Goal: Information Seeking & Learning: Understand process/instructions

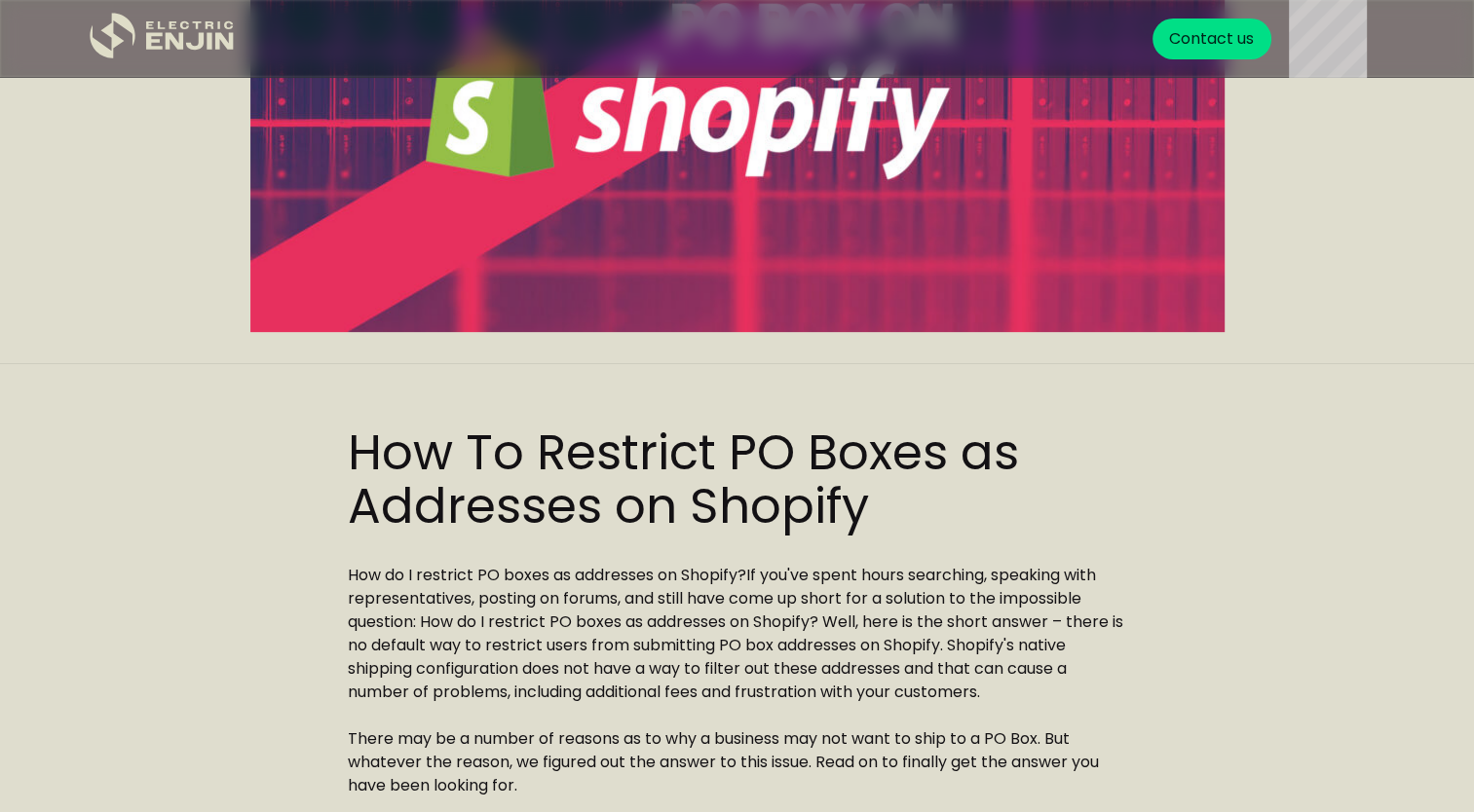
scroll to position [487, 0]
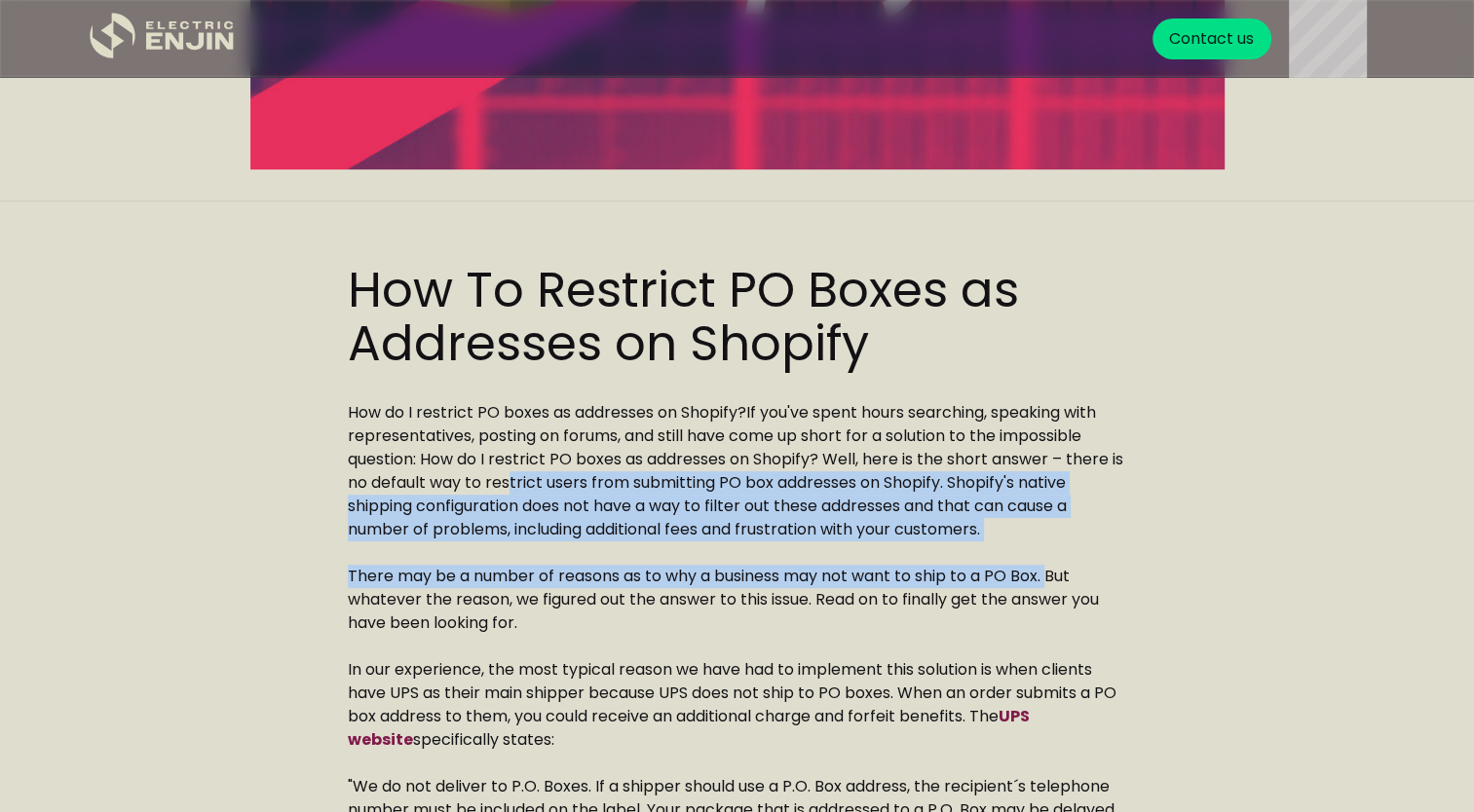
drag, startPoint x: 528, startPoint y: 481, endPoint x: 1062, endPoint y: 575, distance: 542.2
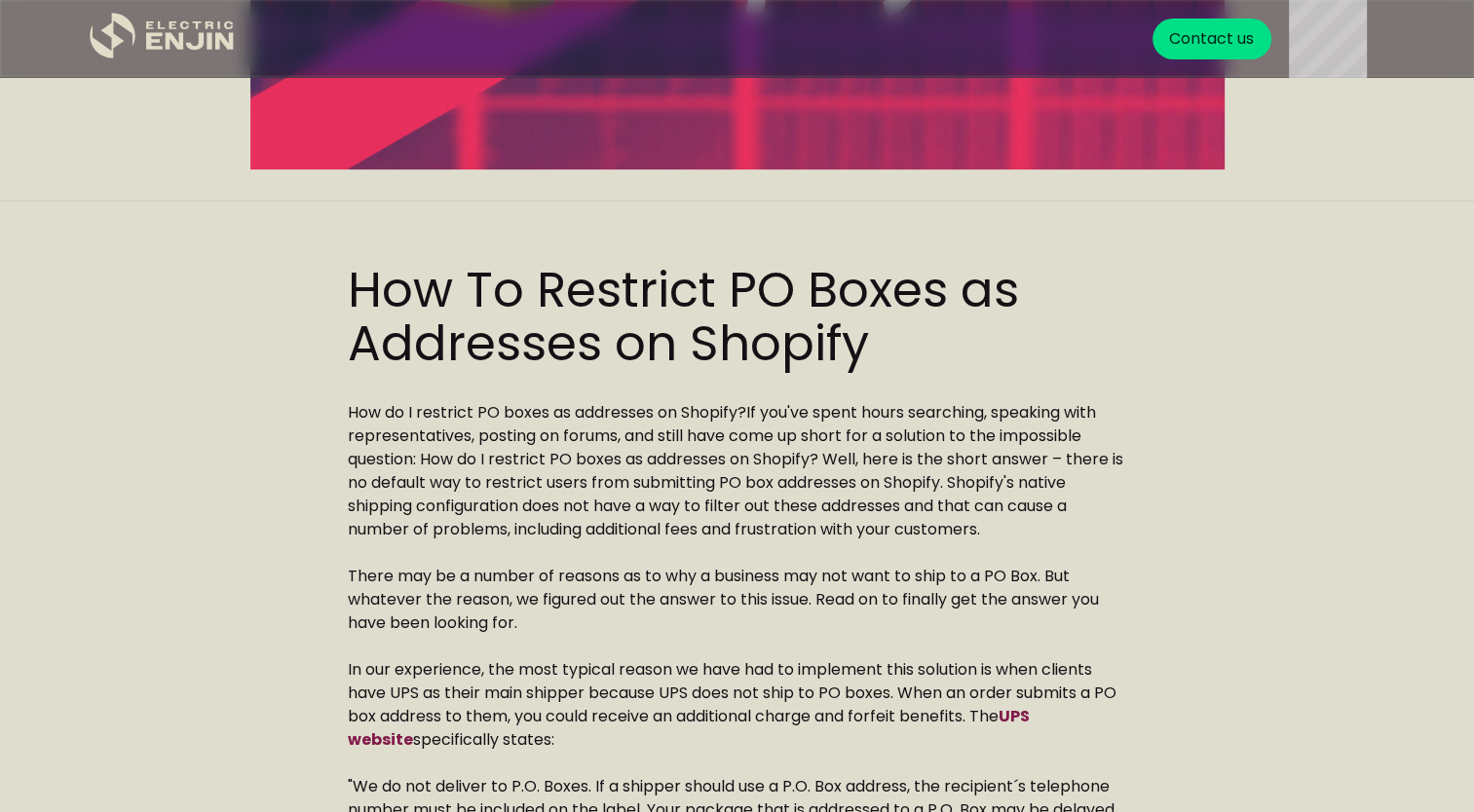
click at [576, 706] on p "In our experience, the most typical reason we have had to implement this soluti…" at bounding box center [737, 705] width 780 height 94
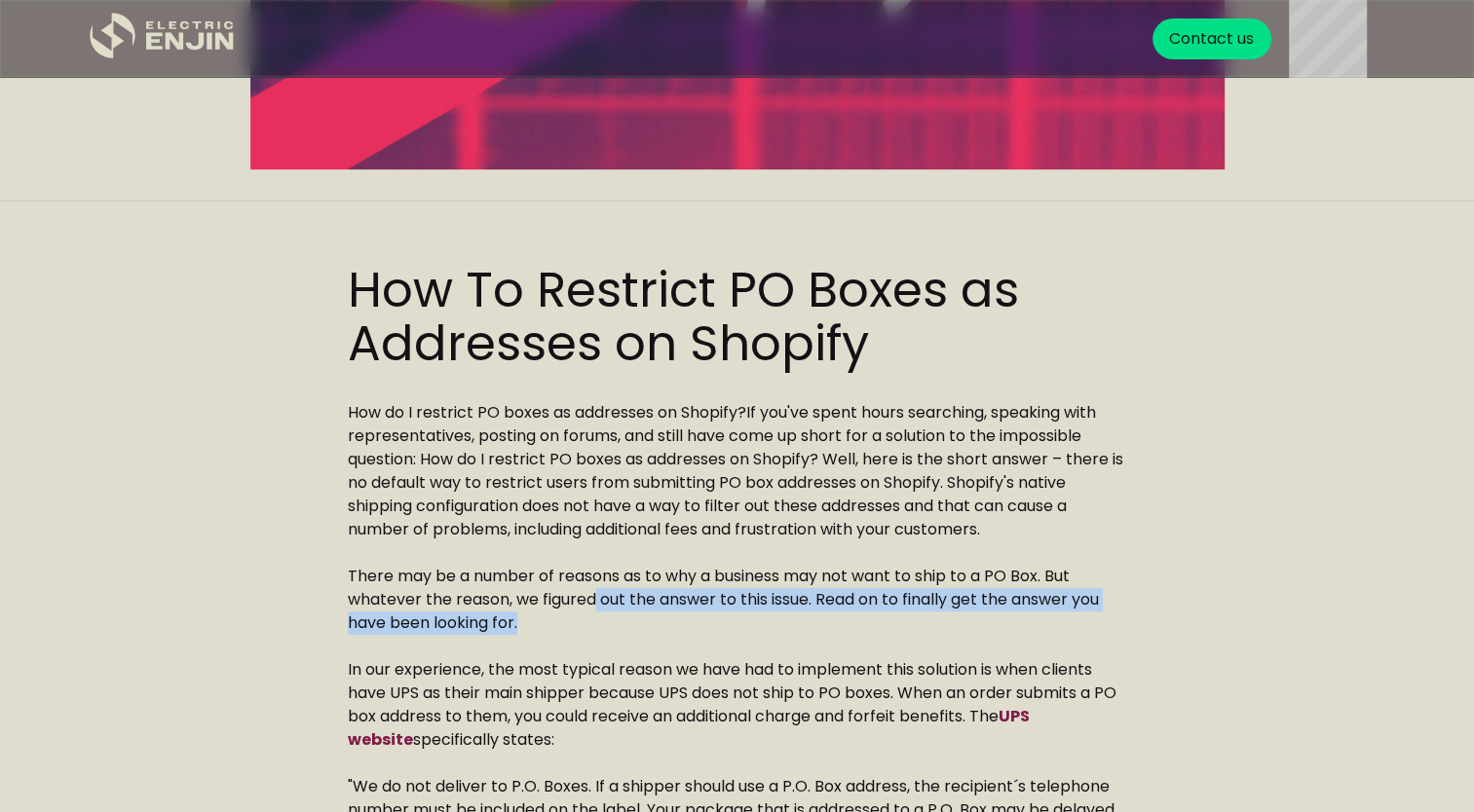
drag, startPoint x: 598, startPoint y: 596, endPoint x: 904, endPoint y: 612, distance: 306.4
click at [904, 612] on p "There may be a number of reasons as to why a business may not want to ship to a…" at bounding box center [737, 599] width 780 height 70
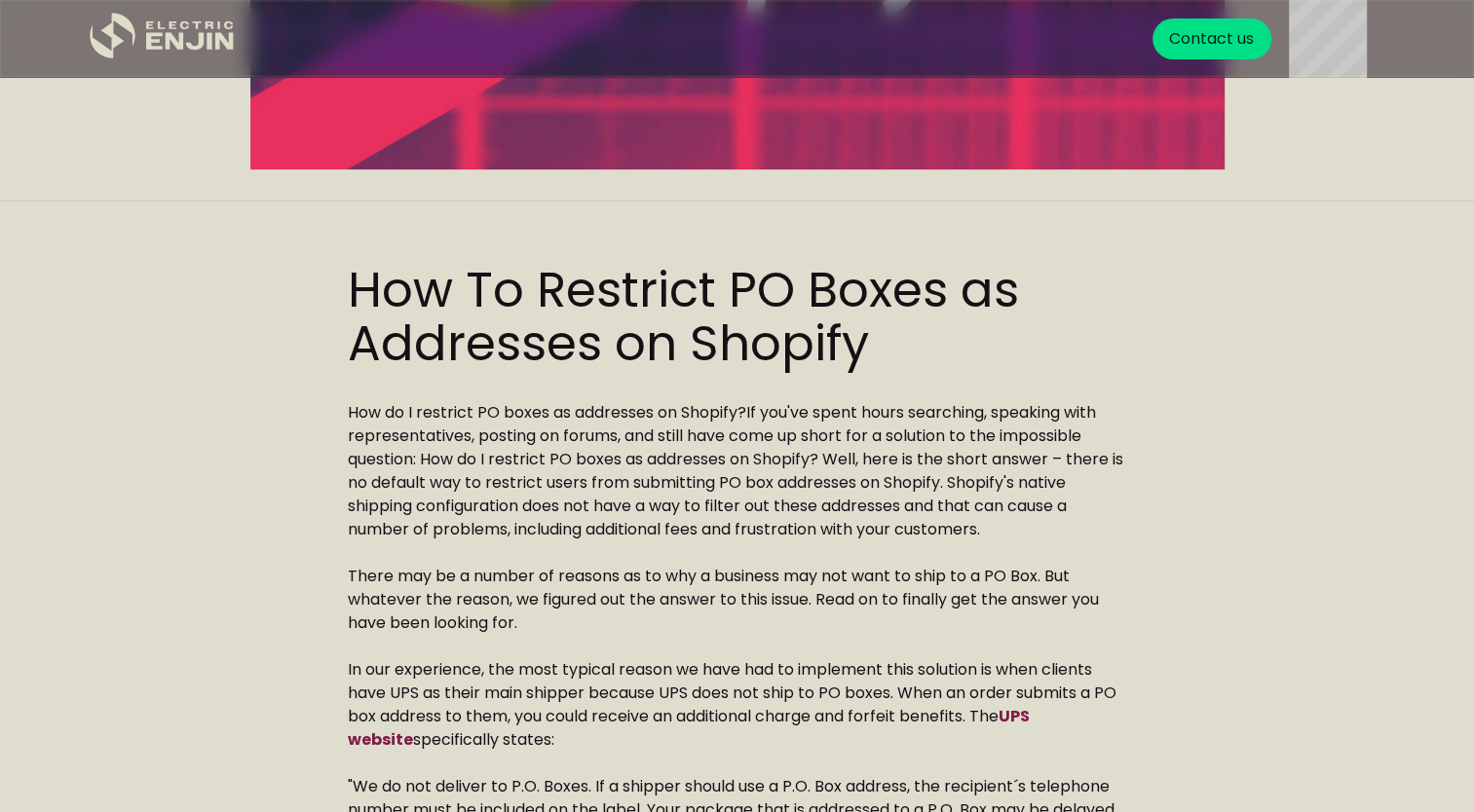
drag, startPoint x: 904, startPoint y: 612, endPoint x: 905, endPoint y: 647, distance: 35.0
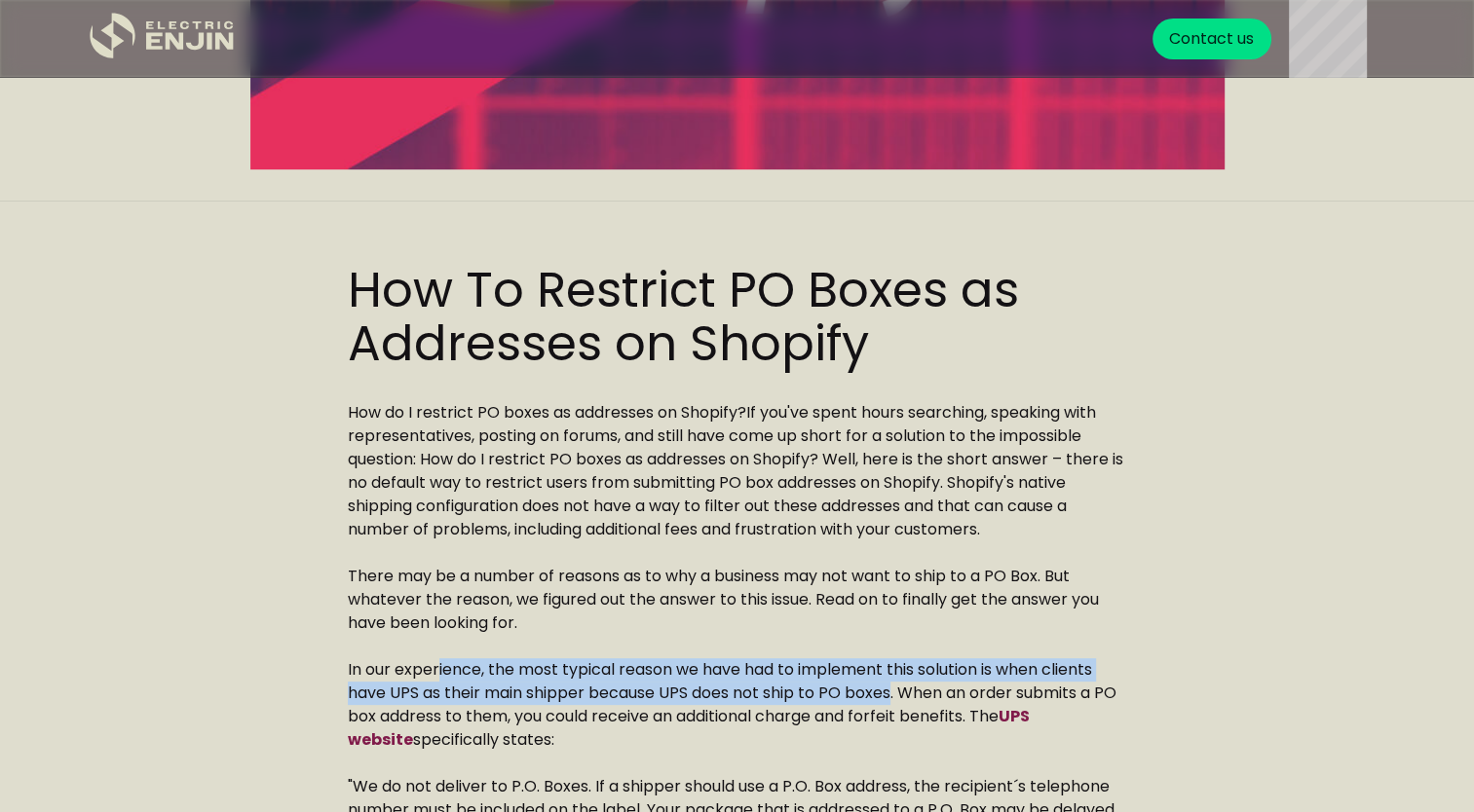
drag, startPoint x: 444, startPoint y: 678, endPoint x: 894, endPoint y: 683, distance: 450.0
click at [894, 683] on p "In our experience, the most typical reason we have had to implement this soluti…" at bounding box center [737, 705] width 780 height 94
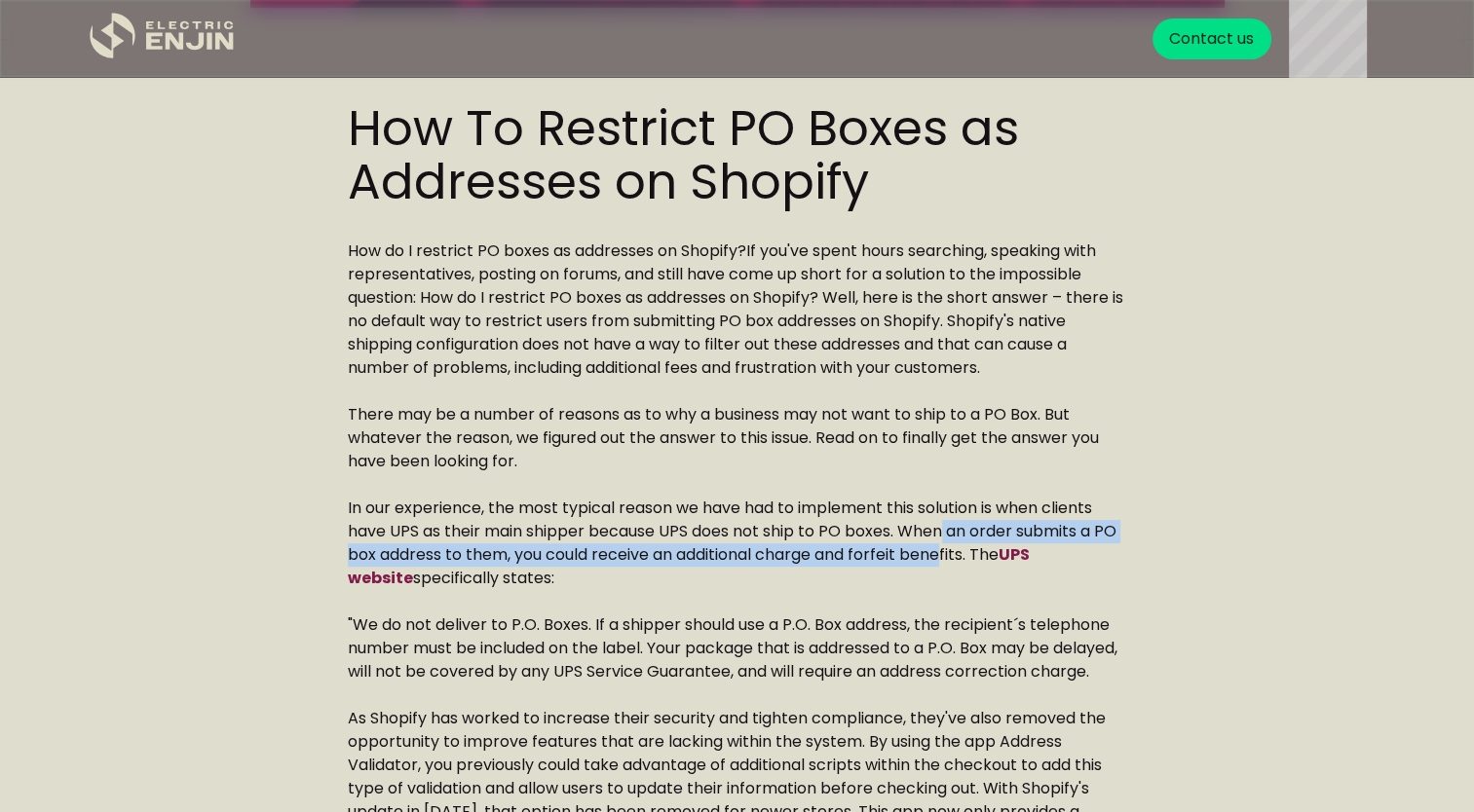
drag, startPoint x: 981, startPoint y: 533, endPoint x: 973, endPoint y: 547, distance: 16.1
click at [973, 547] on p "In our experience, the most typical reason we have had to implement this soluti…" at bounding box center [737, 543] width 780 height 94
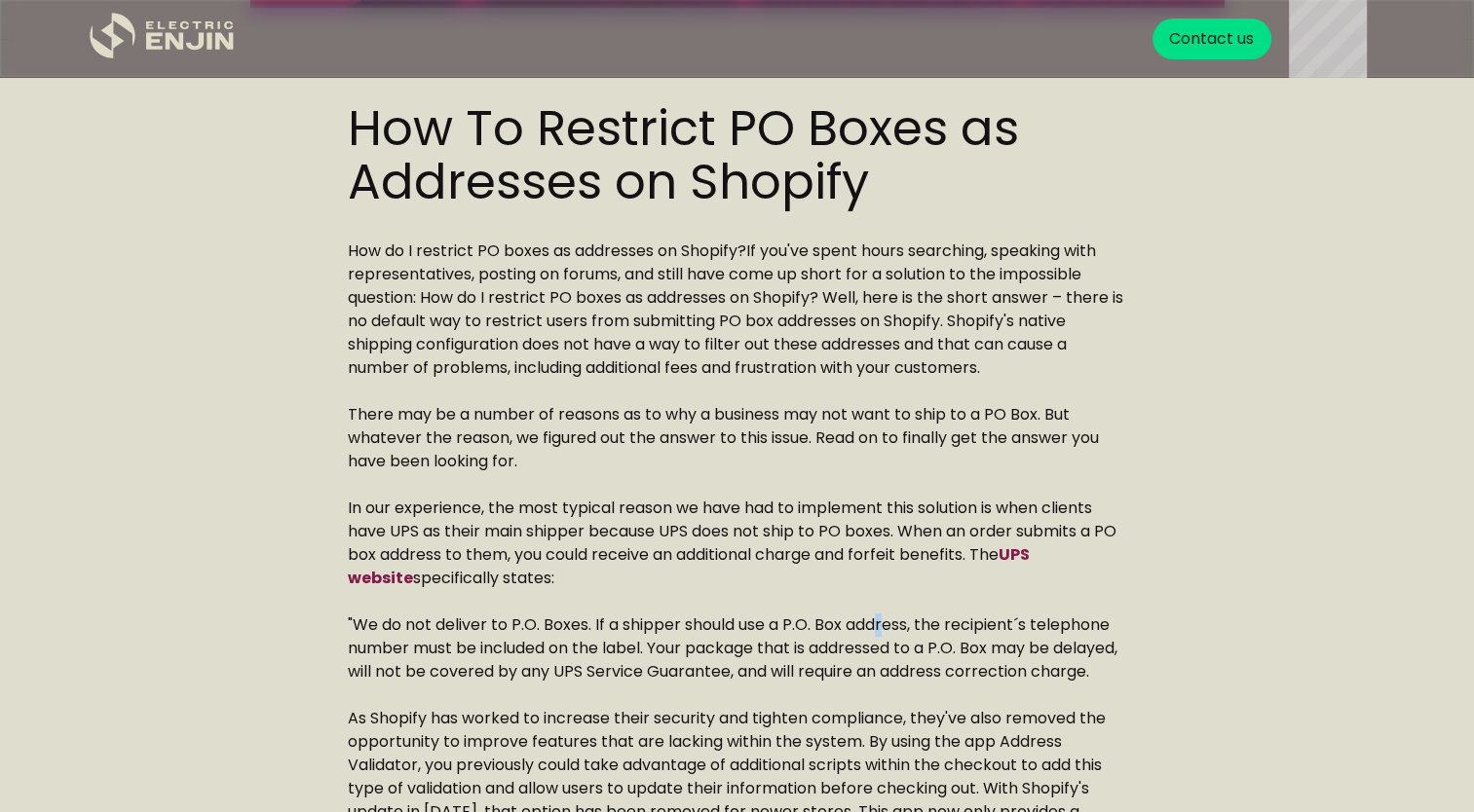
drag, startPoint x: 973, startPoint y: 547, endPoint x: 887, endPoint y: 623, distance: 114.8
click at [887, 622] on p ""We do not deliver to P.O. Boxes. If a shipper should use a P.O. Box address, t…" at bounding box center [737, 649] width 780 height 70
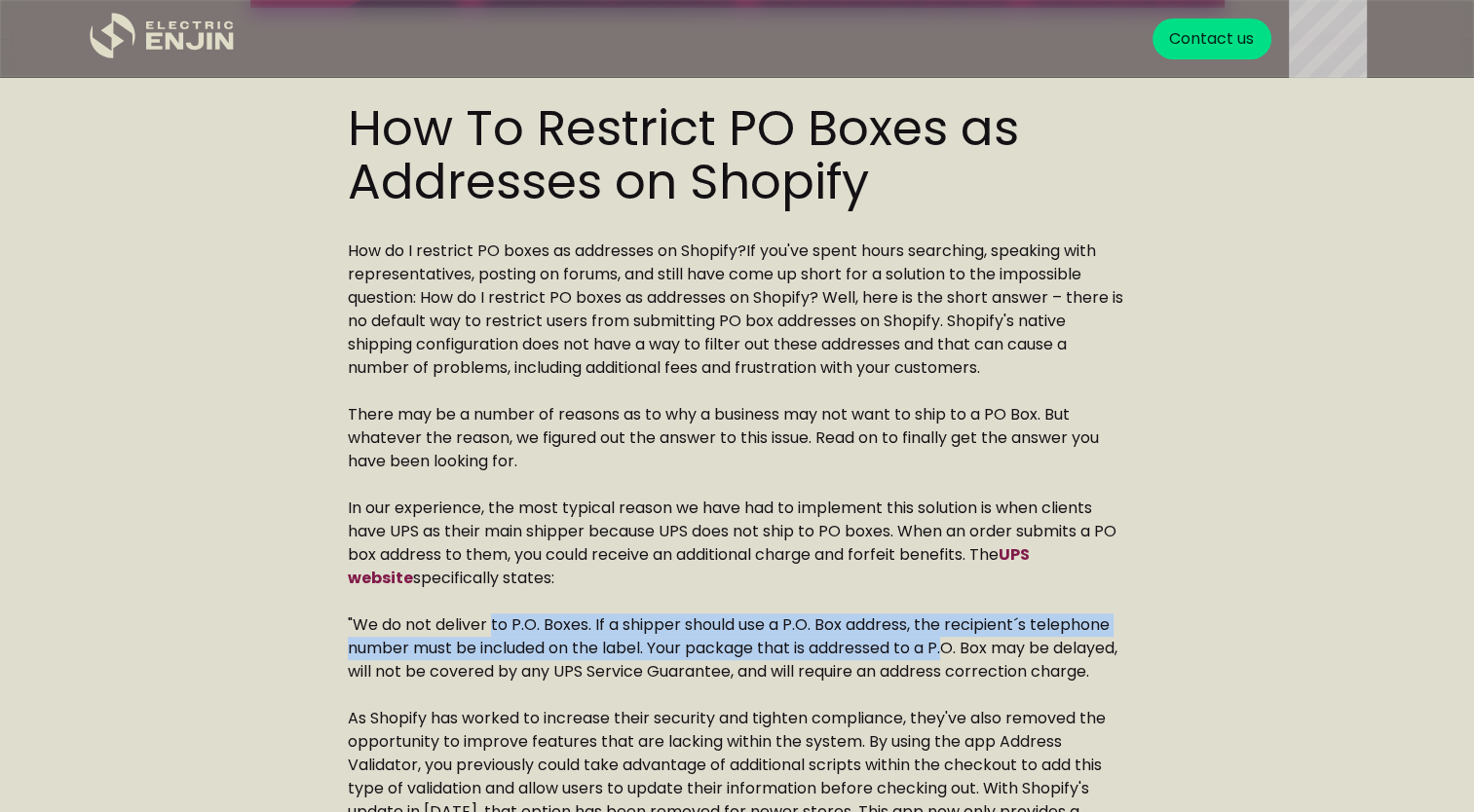
drag, startPoint x: 493, startPoint y: 628, endPoint x: 952, endPoint y: 645, distance: 459.3
click at [952, 645] on p ""We do not deliver to P.O. Boxes. If a shipper should use a P.O. Box address, t…" at bounding box center [737, 649] width 780 height 70
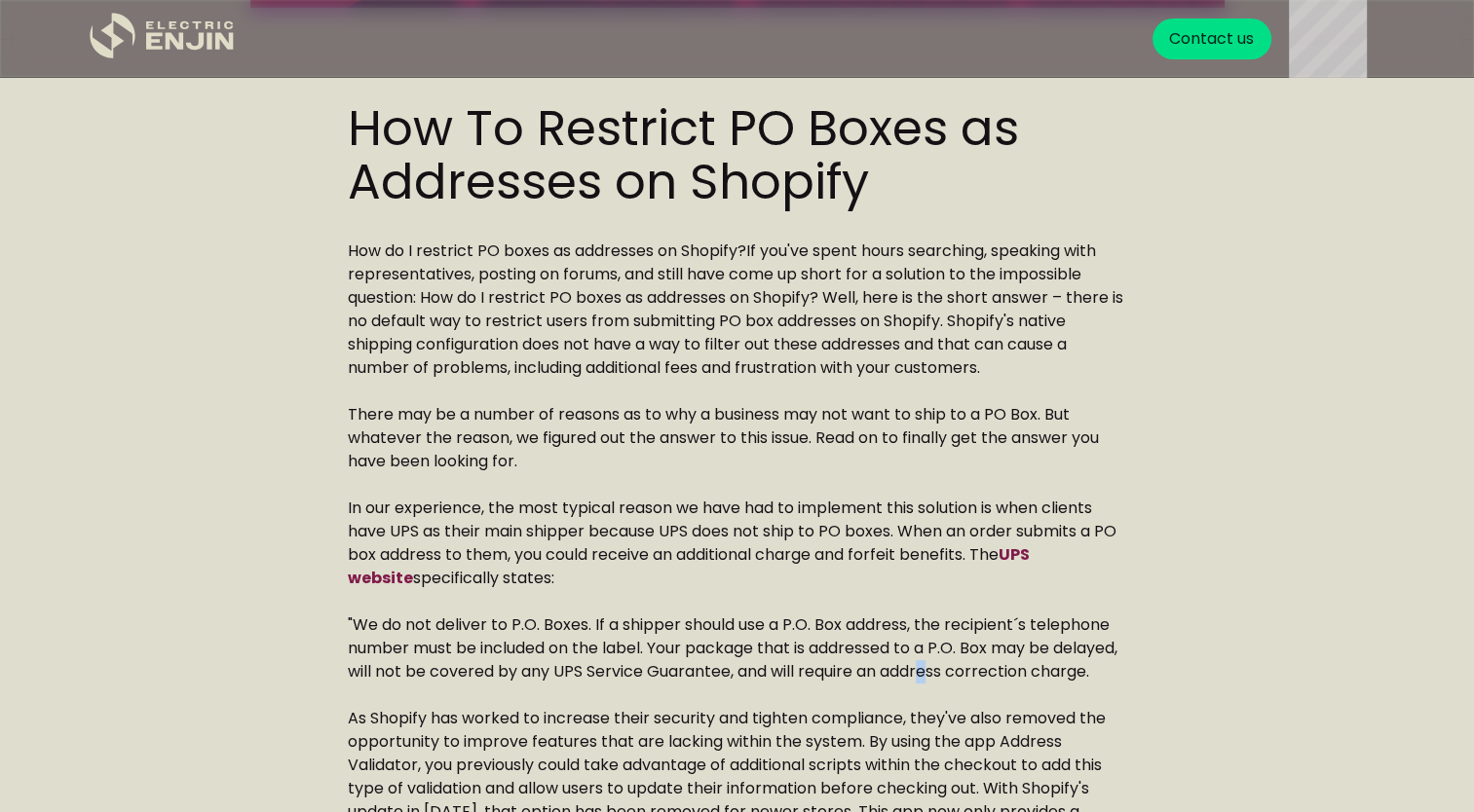
drag, startPoint x: 952, startPoint y: 645, endPoint x: 1000, endPoint y: 669, distance: 53.7
click at [1000, 669] on p ""We do not deliver to P.O. Boxes. If a shipper should use a P.O. Box address, t…" at bounding box center [737, 649] width 780 height 70
drag, startPoint x: 481, startPoint y: 681, endPoint x: 812, endPoint y: 679, distance: 331.0
click at [812, 679] on p ""We do not deliver to P.O. Boxes. If a shipper should use a P.O. Box address, t…" at bounding box center [737, 649] width 780 height 70
click at [545, 737] on p "As Shopify has worked to increase their security and tighten compliance, they'v…" at bounding box center [737, 801] width 780 height 187
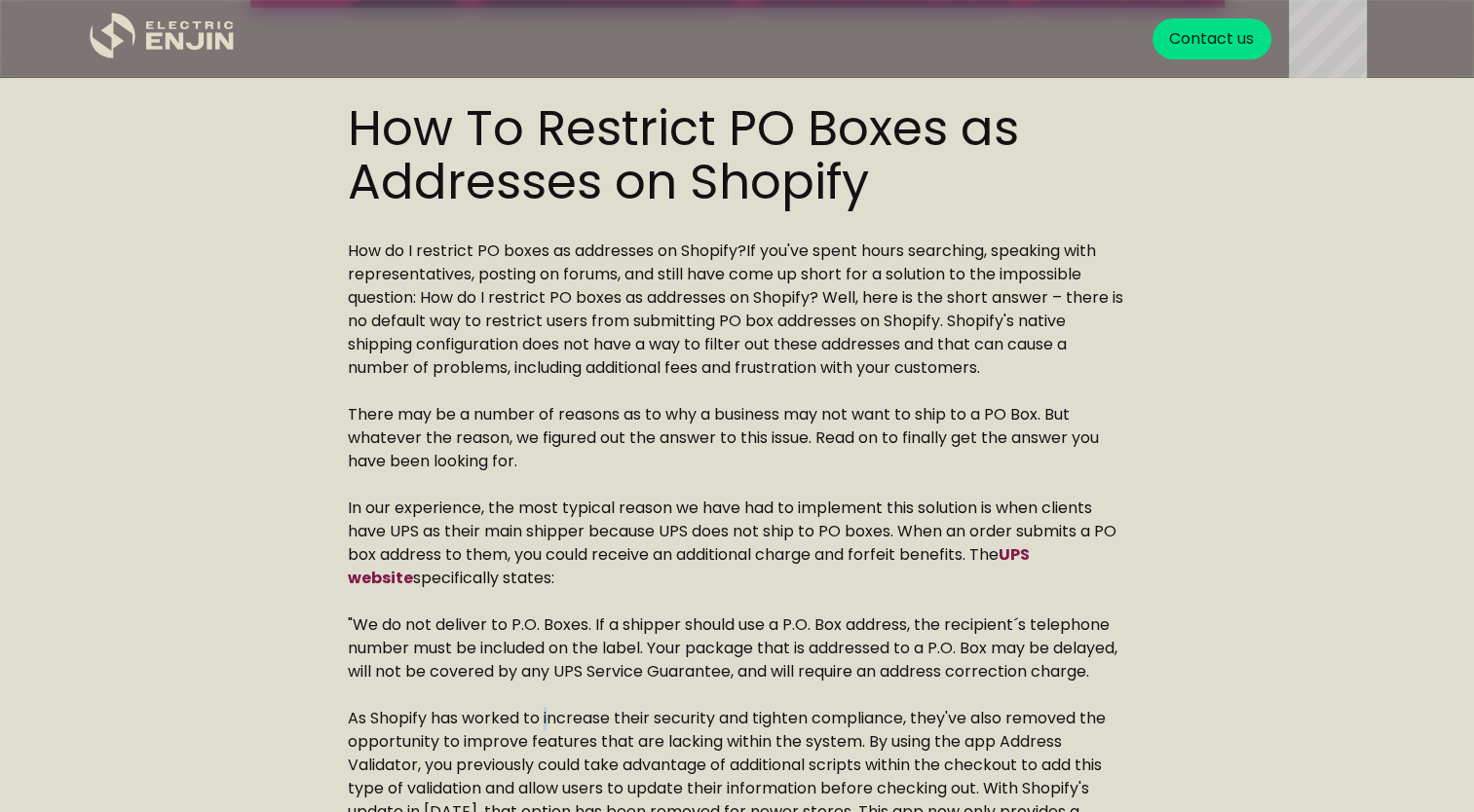
scroll to position [811, 0]
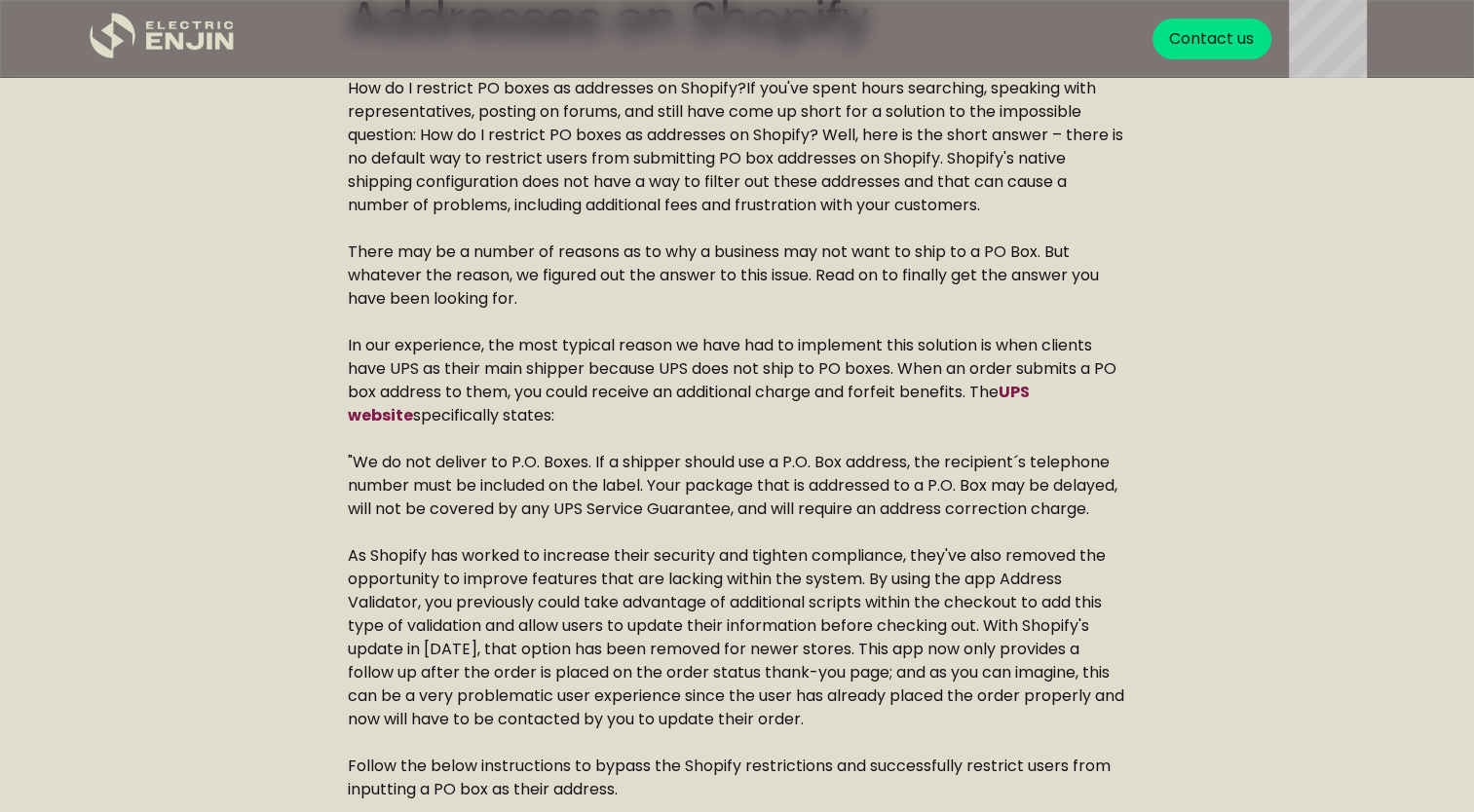
click at [542, 624] on p "As Shopify has worked to increase their security and tighten compliance, they'v…" at bounding box center [737, 638] width 780 height 187
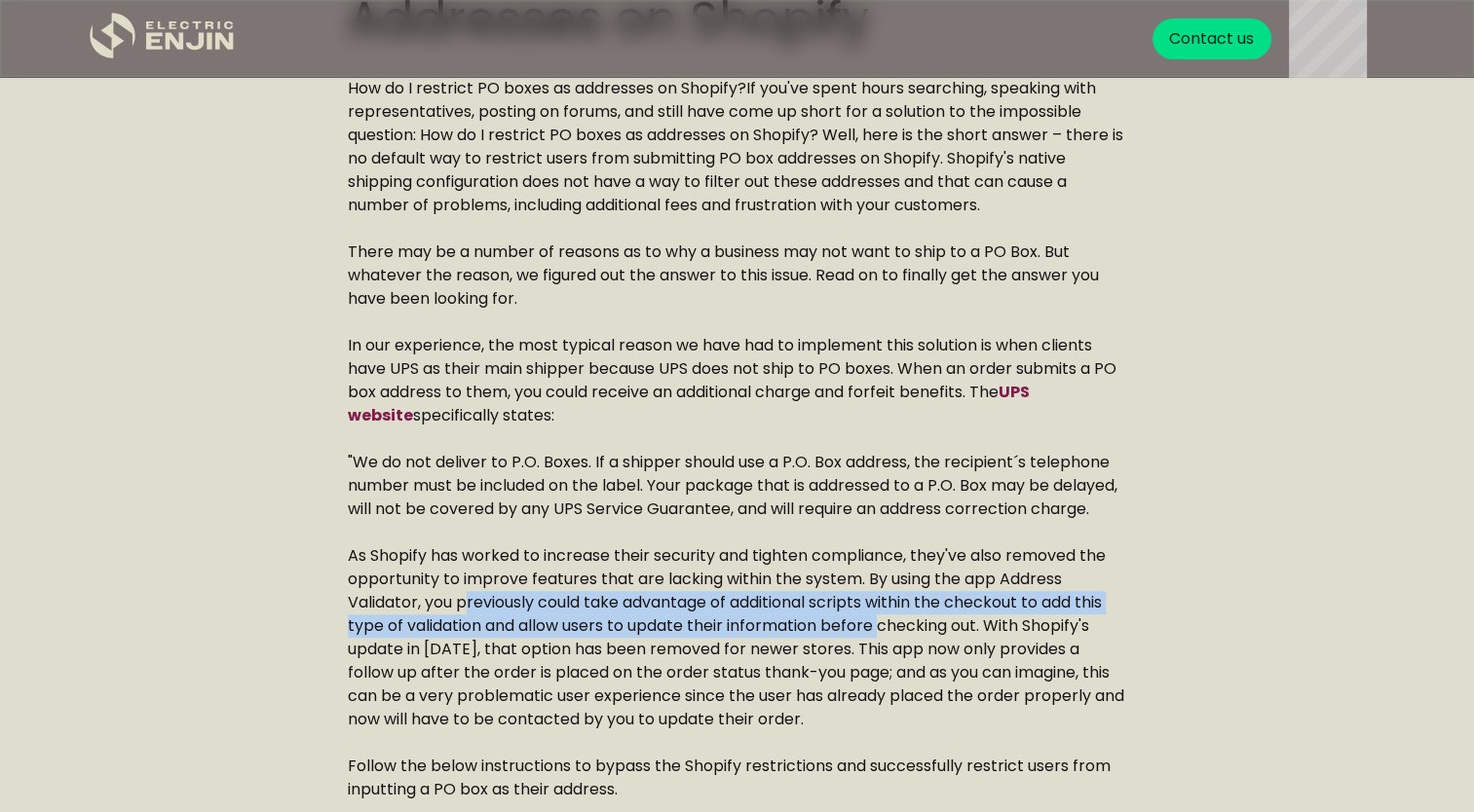
drag, startPoint x: 485, startPoint y: 624, endPoint x: 888, endPoint y: 647, distance: 403.7
click at [888, 647] on p "As Shopify has worked to increase their security and tighten compliance, they'v…" at bounding box center [737, 638] width 780 height 187
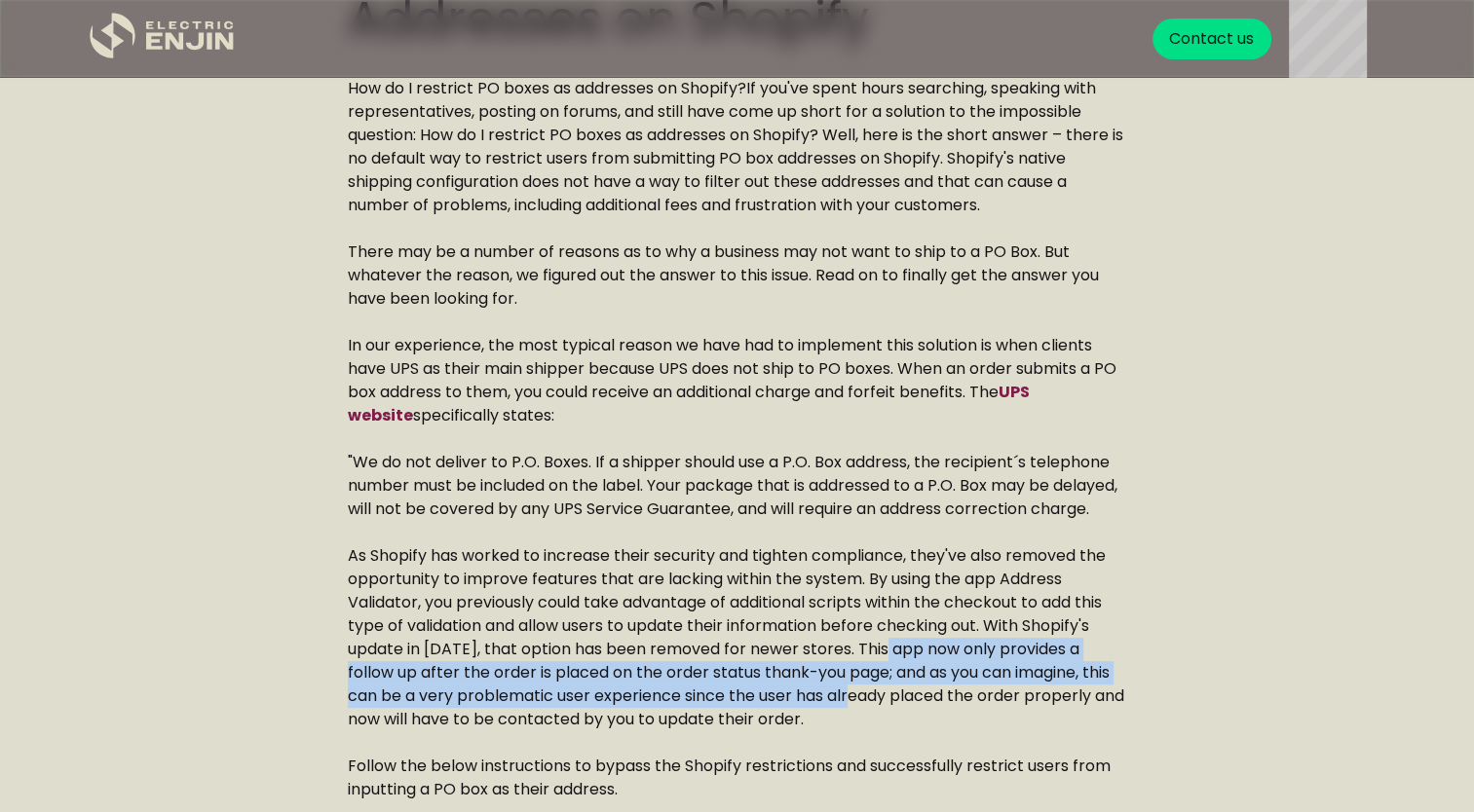
drag, startPoint x: 890, startPoint y: 673, endPoint x: 836, endPoint y: 728, distance: 77.1
click at [836, 728] on p "As Shopify has worked to increase their security and tighten compliance, they'v…" at bounding box center [737, 638] width 780 height 187
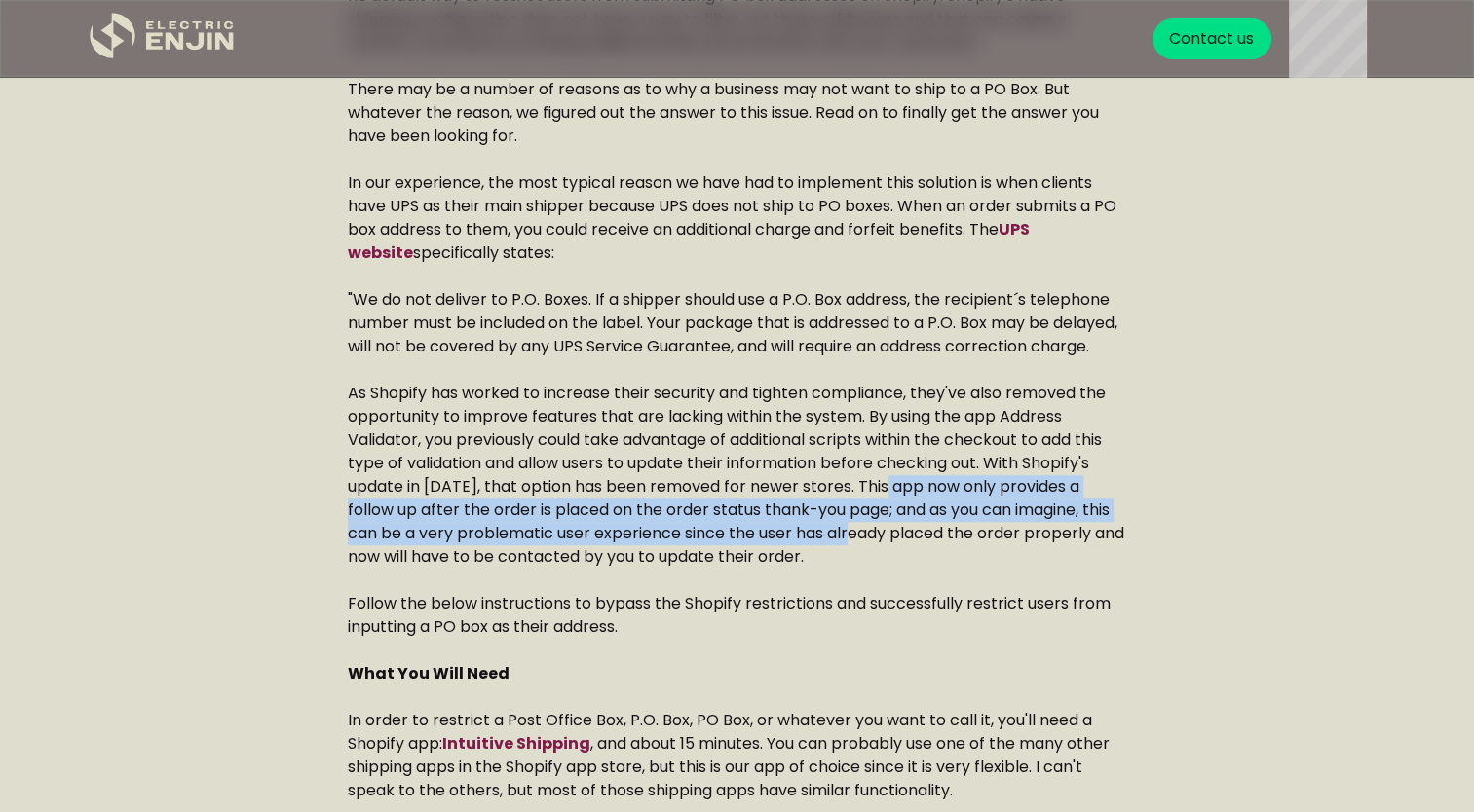
scroll to position [1136, 0]
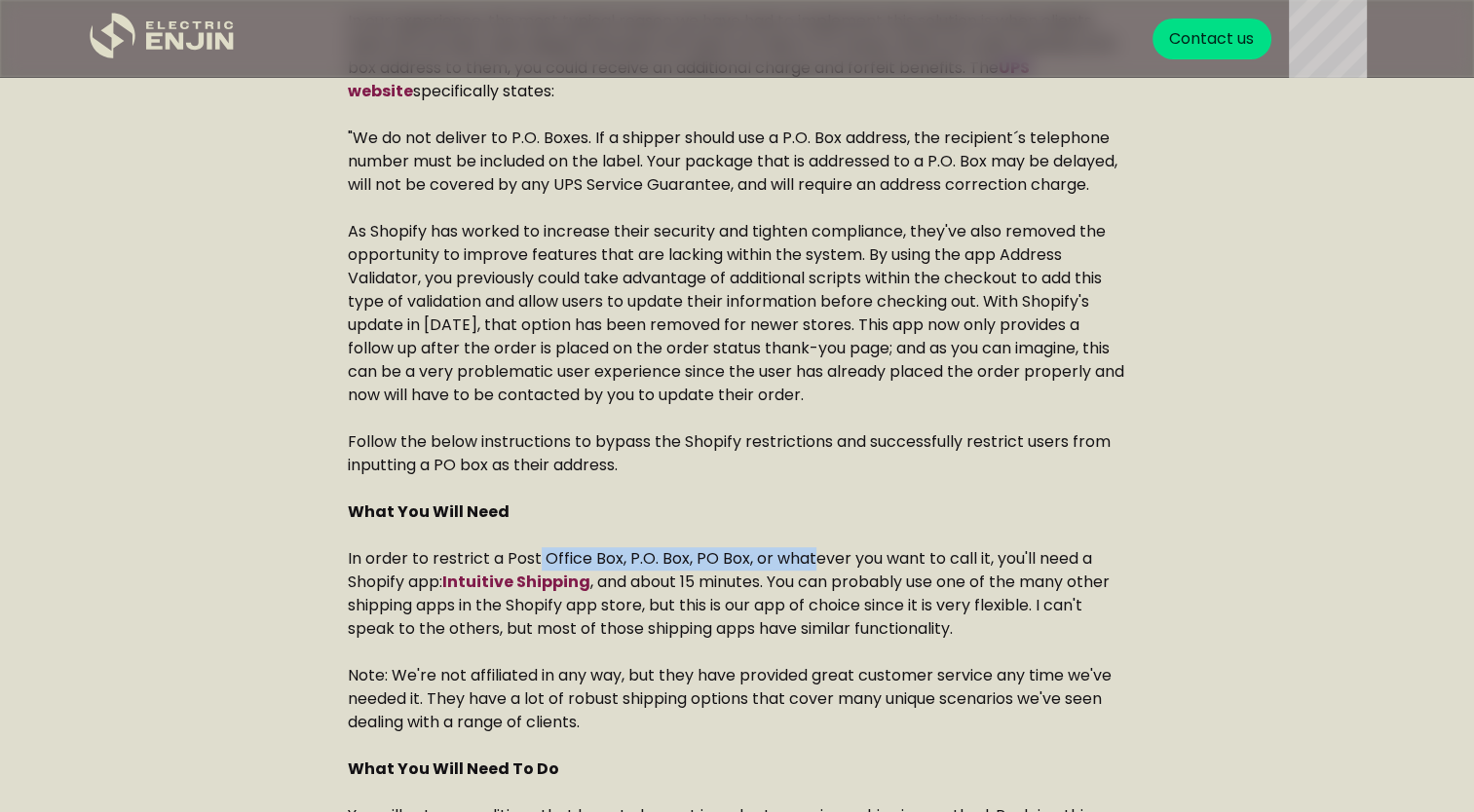
drag, startPoint x: 542, startPoint y: 563, endPoint x: 812, endPoint y: 572, distance: 270.1
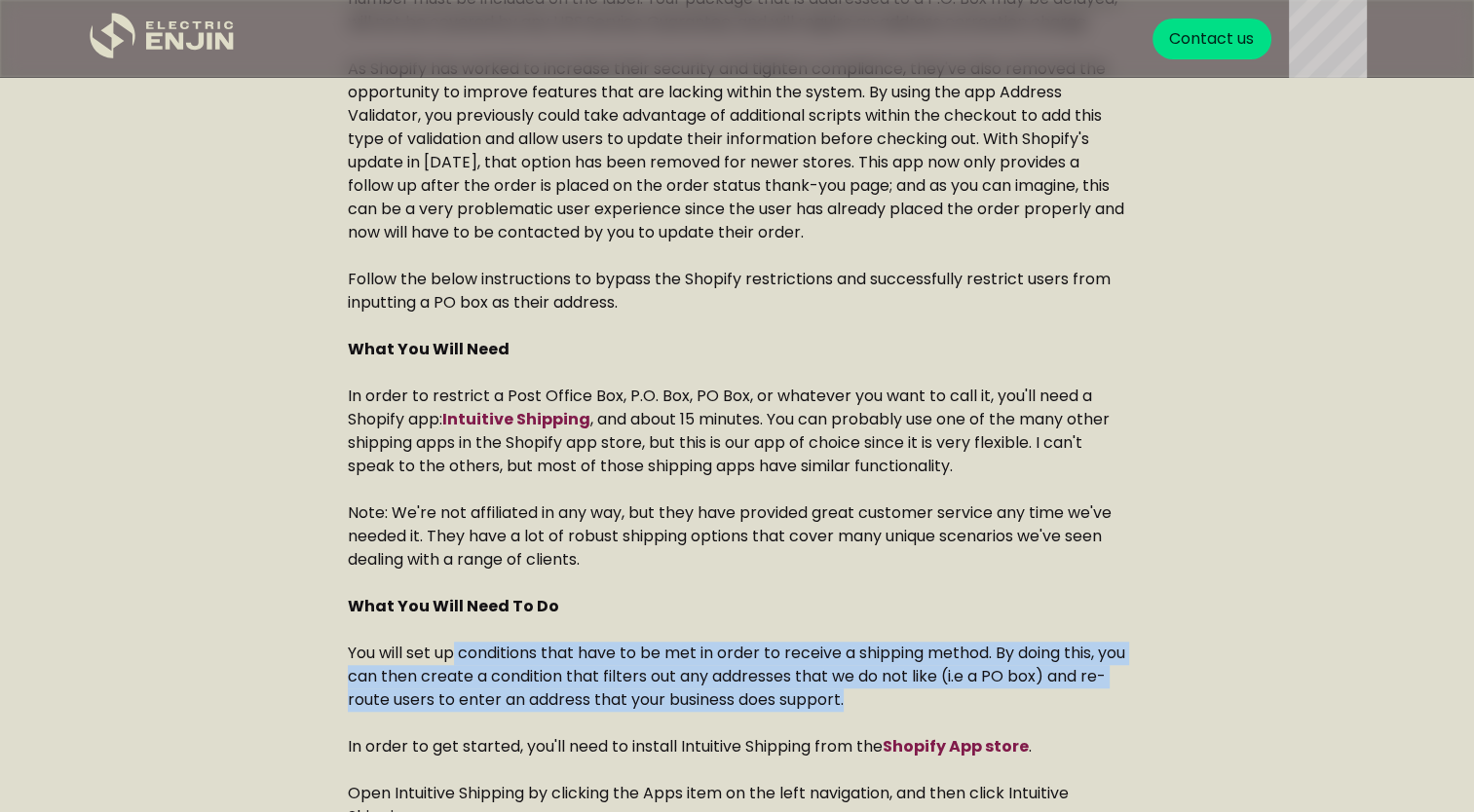
drag, startPoint x: 452, startPoint y: 679, endPoint x: 887, endPoint y: 734, distance: 438.5
click at [887, 712] on p "You will set up conditions that have to be met in order to receive a shipping m…" at bounding box center [737, 676] width 780 height 70
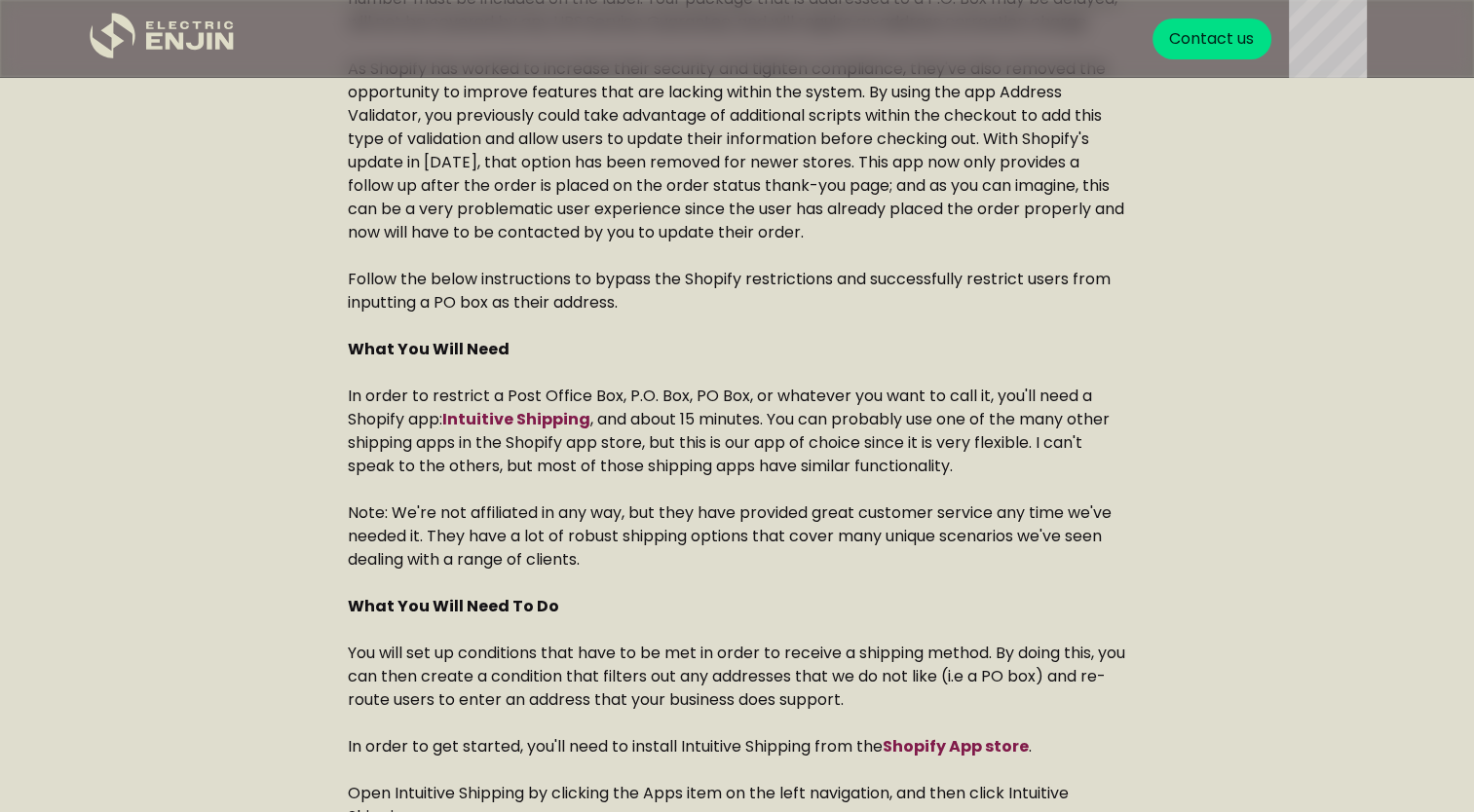
drag, startPoint x: 887, startPoint y: 734, endPoint x: 923, endPoint y: 736, distance: 36.1
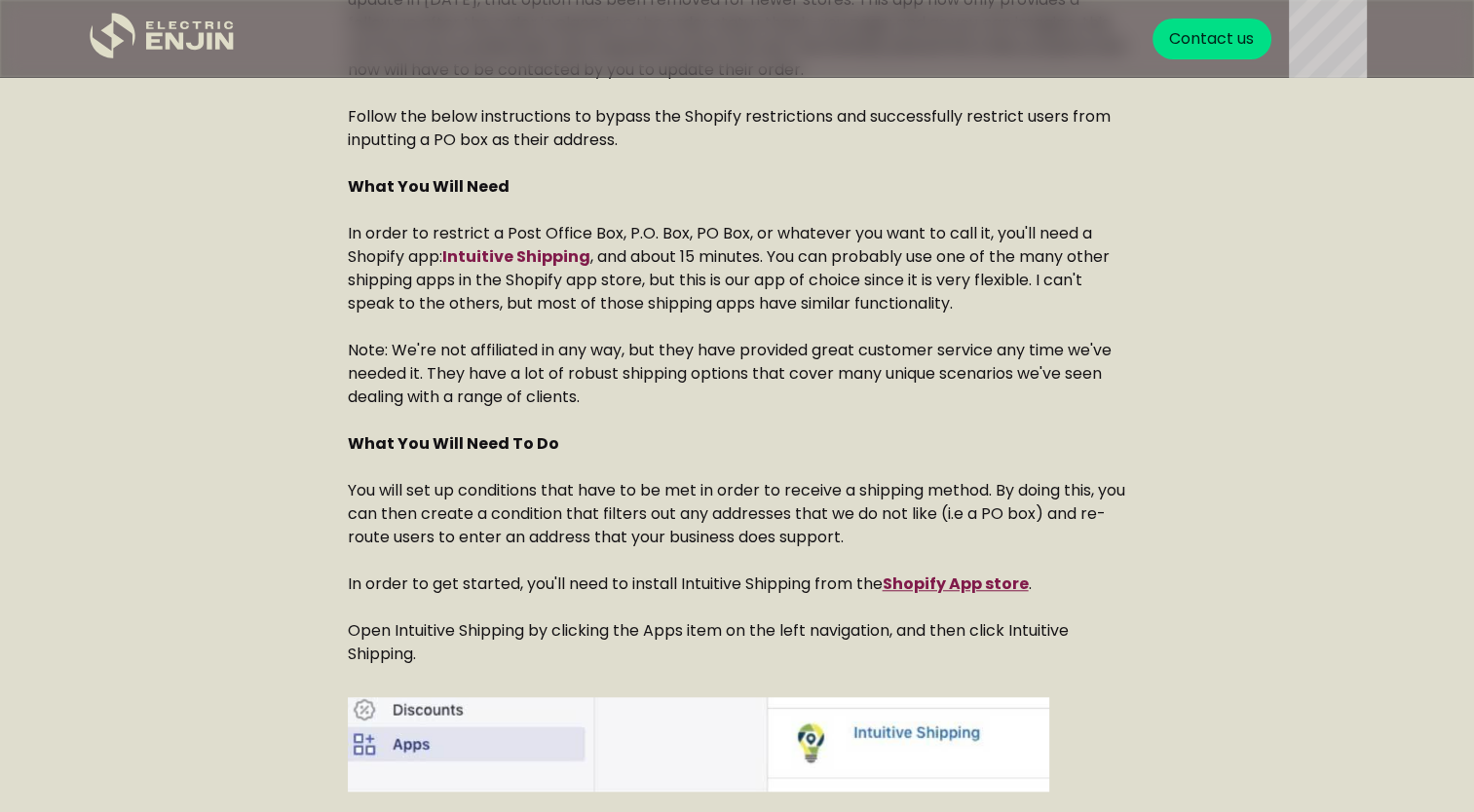
scroll to position [1623, 0]
